Goal: Download file/media

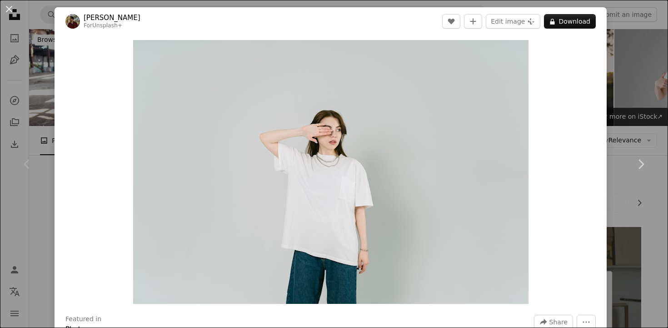
scroll to position [157, 0]
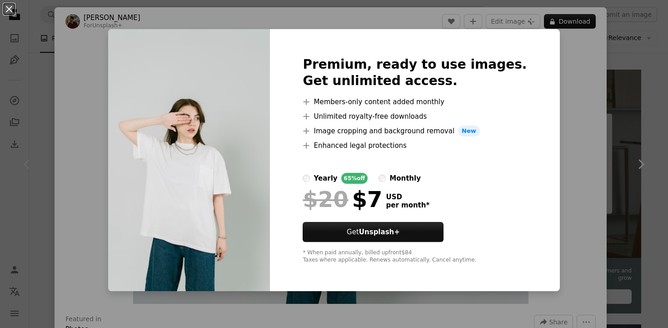
click at [614, 89] on div "An X shape Premium, ready to use images. Get unlimited access. A plus sign Memb…" at bounding box center [334, 164] width 668 height 328
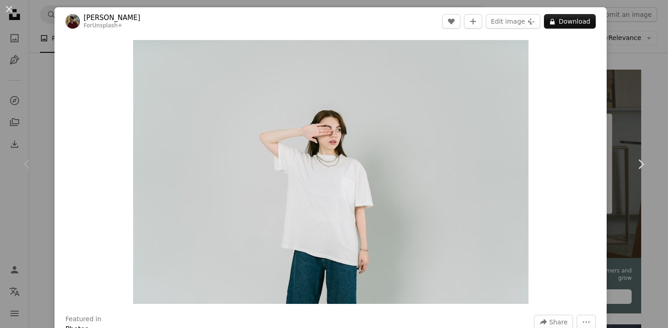
click at [115, 18] on link "[PERSON_NAME]" at bounding box center [112, 17] width 57 height 9
click at [37, 104] on div "An X shape Chevron left Chevron right [PERSON_NAME] For Unsplash+ A heart A plu…" at bounding box center [334, 164] width 668 height 328
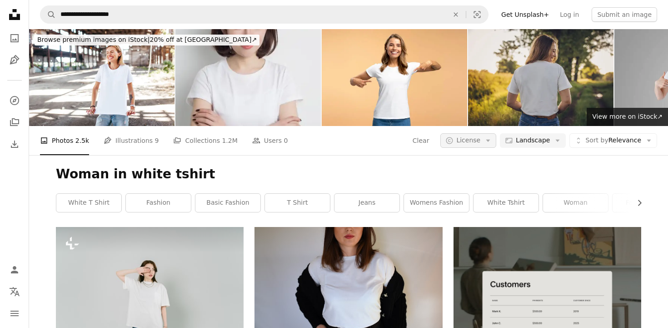
click at [479, 144] on span "License" at bounding box center [468, 140] width 24 height 9
click at [477, 215] on span "Free" at bounding box center [491, 213] width 55 height 9
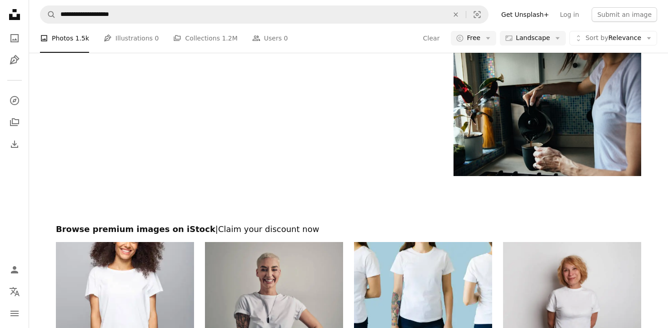
scroll to position [1406, 0]
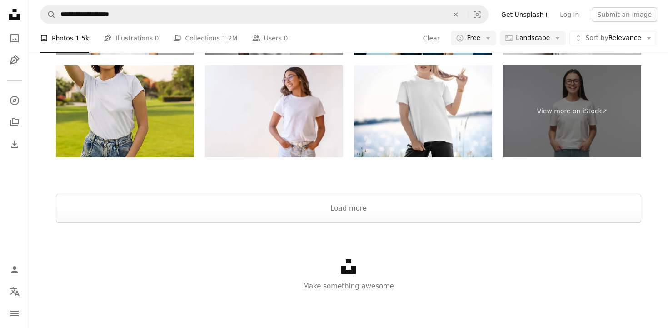
click at [338, 231] on div "Unsplash logo Make something awesome" at bounding box center [348, 275] width 639 height 105
click at [351, 201] on button "Load more" at bounding box center [348, 208] width 585 height 29
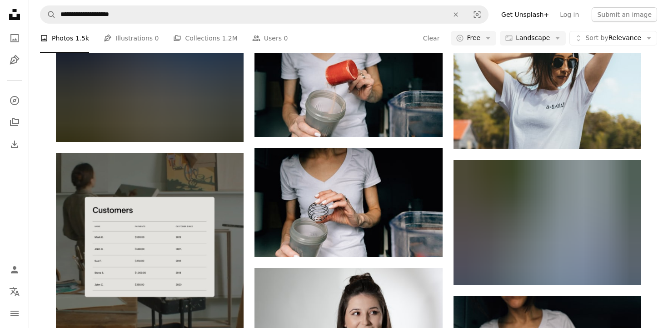
scroll to position [1427, 0]
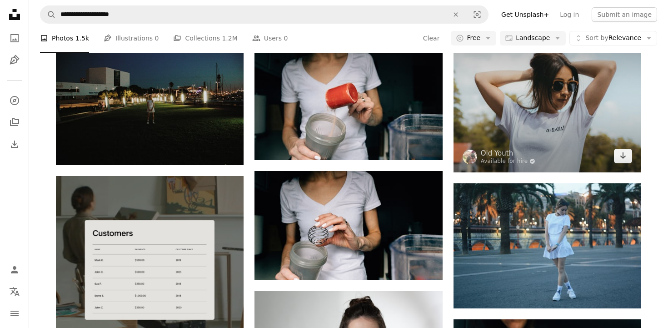
click at [521, 136] on img at bounding box center [547, 97] width 188 height 150
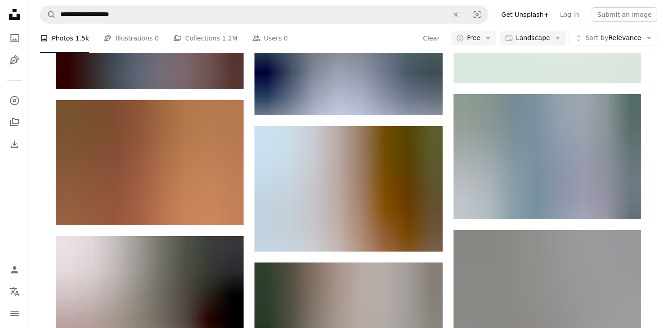
scroll to position [5978, 0]
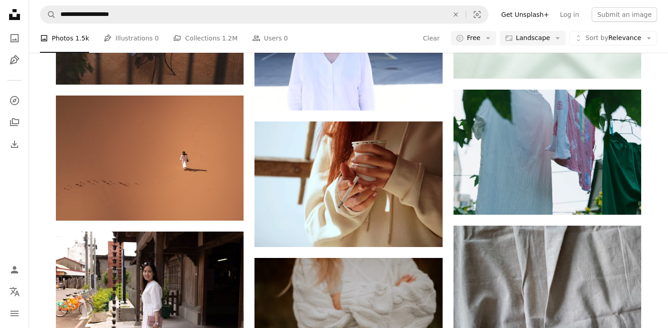
click at [109, 24] on nav "**********" at bounding box center [348, 14] width 639 height 29
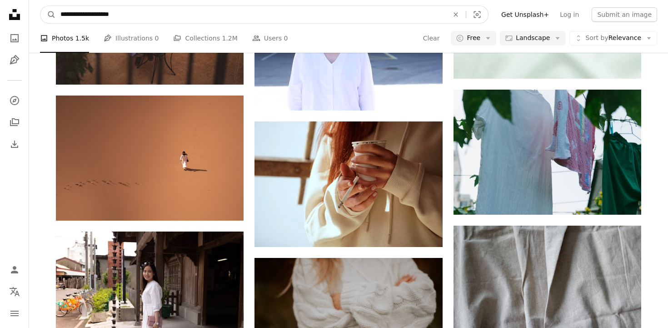
click at [114, 19] on input "**********" at bounding box center [251, 14] width 390 height 17
type input "**********"
click button "A magnifying glass" at bounding box center [47, 14] width 15 height 17
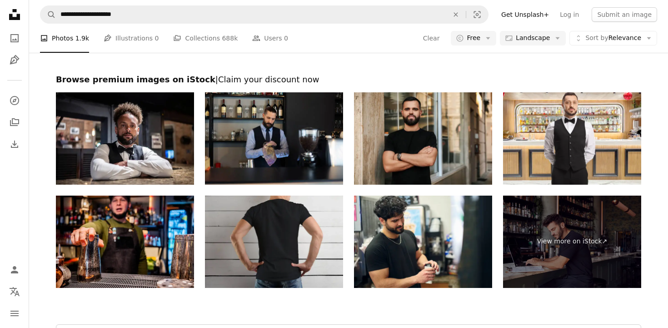
scroll to position [1512, 0]
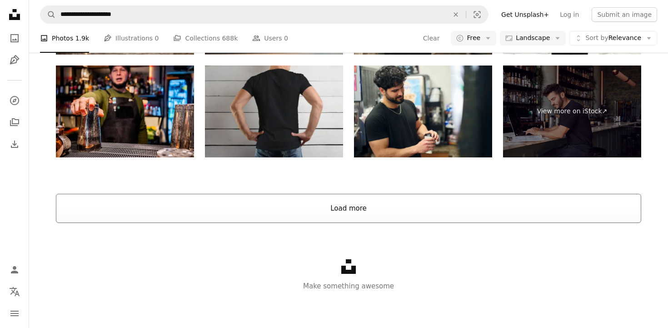
click at [328, 213] on button "Load more" at bounding box center [348, 208] width 585 height 29
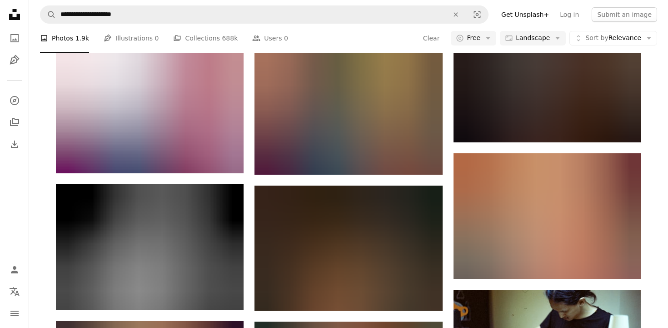
scroll to position [870, 0]
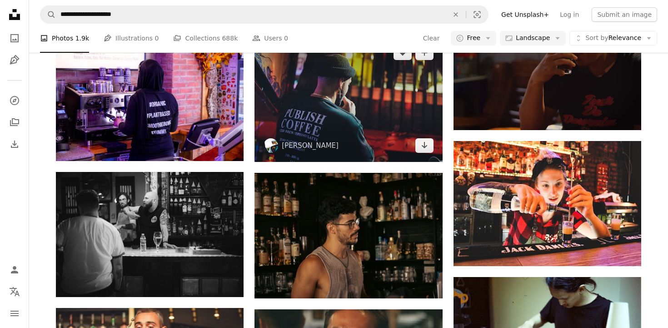
click at [365, 107] on img at bounding box center [348, 98] width 188 height 125
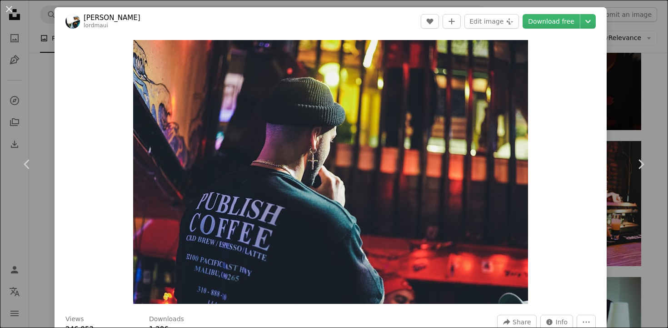
click at [111, 20] on link "[PERSON_NAME]" at bounding box center [112, 17] width 57 height 9
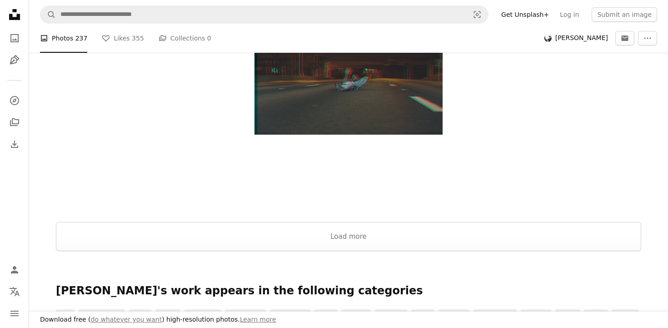
scroll to position [1258, 0]
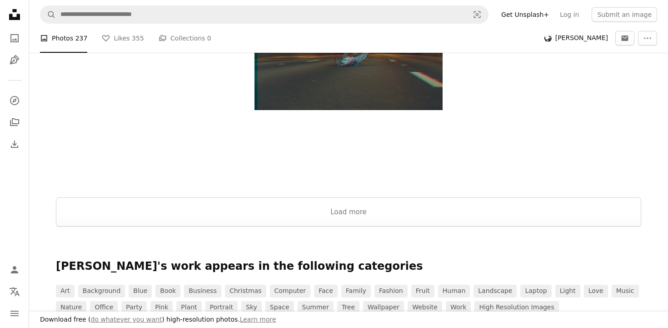
click at [389, 213] on button "Load more" at bounding box center [348, 211] width 585 height 29
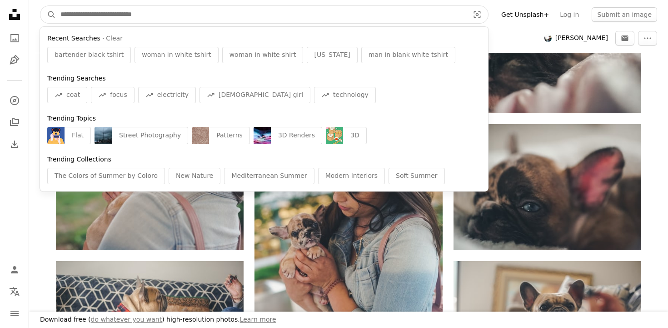
click at [360, 21] on input "Find visuals sitewide" at bounding box center [261, 14] width 410 height 17
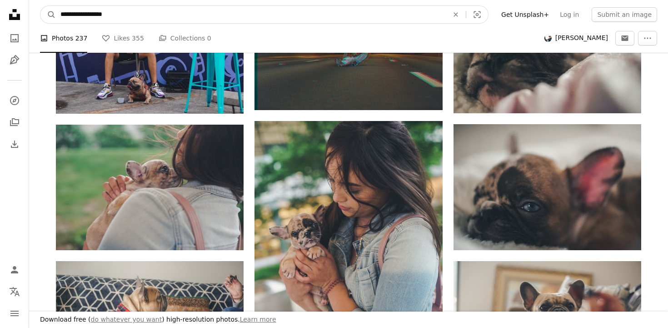
type input "**********"
click button "A magnifying glass" at bounding box center [47, 14] width 15 height 17
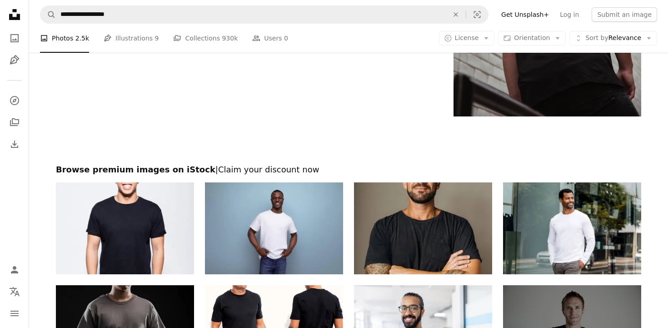
scroll to position [1992, 0]
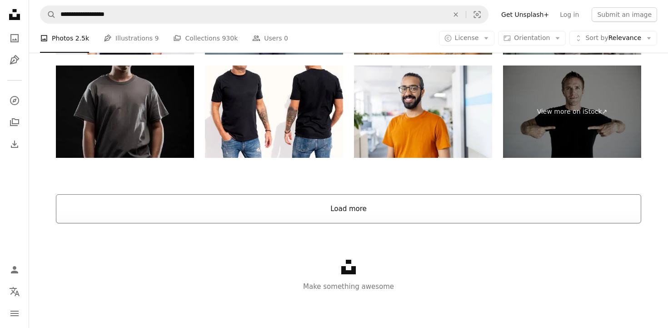
click at [338, 199] on button "Load more" at bounding box center [348, 208] width 585 height 29
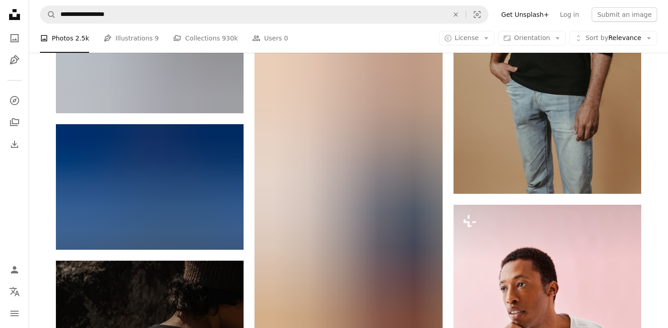
scroll to position [9744, 0]
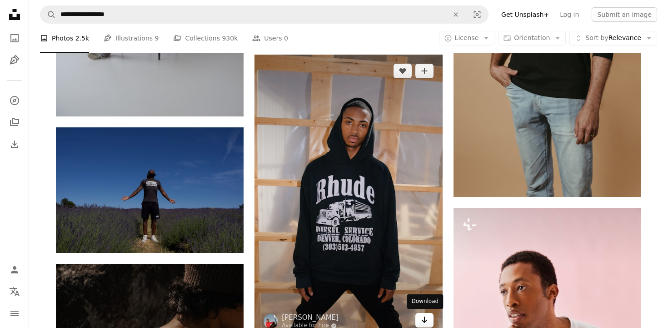
click at [424, 316] on icon "Download" at bounding box center [424, 319] width 6 height 6
